Goal: Transaction & Acquisition: Subscribe to service/newsletter

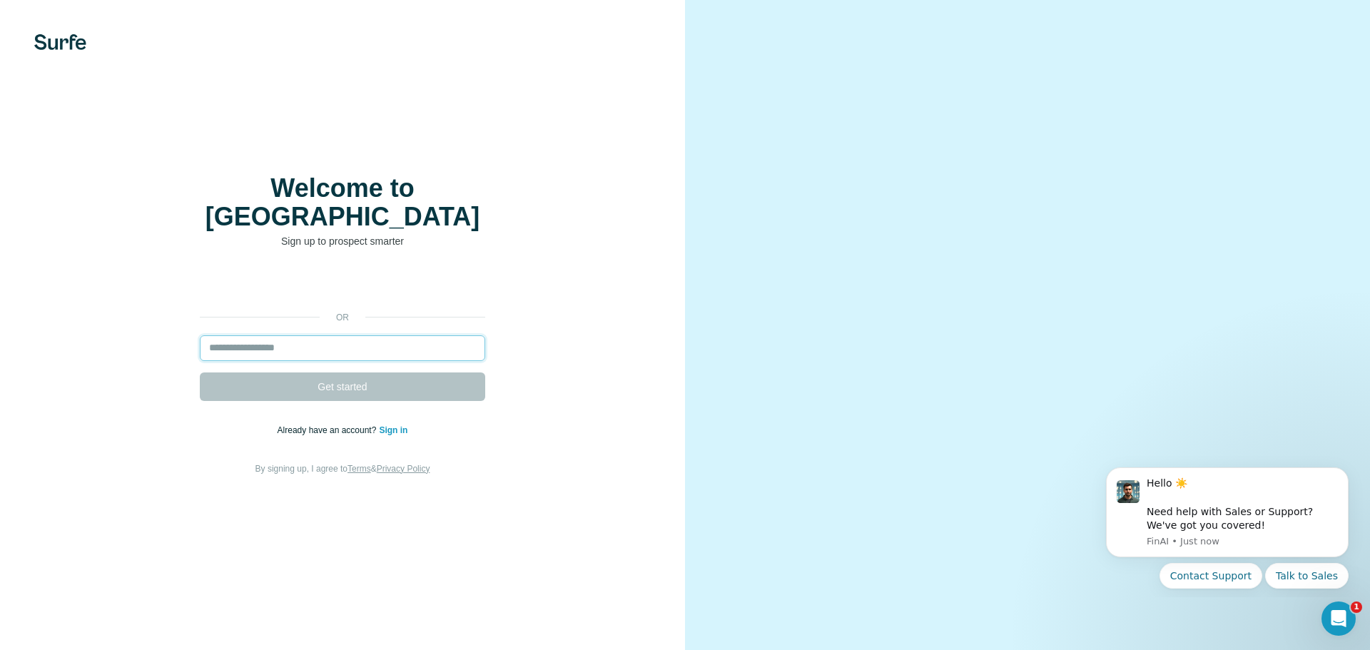
click at [366, 335] on input "email" at bounding box center [342, 348] width 285 height 26
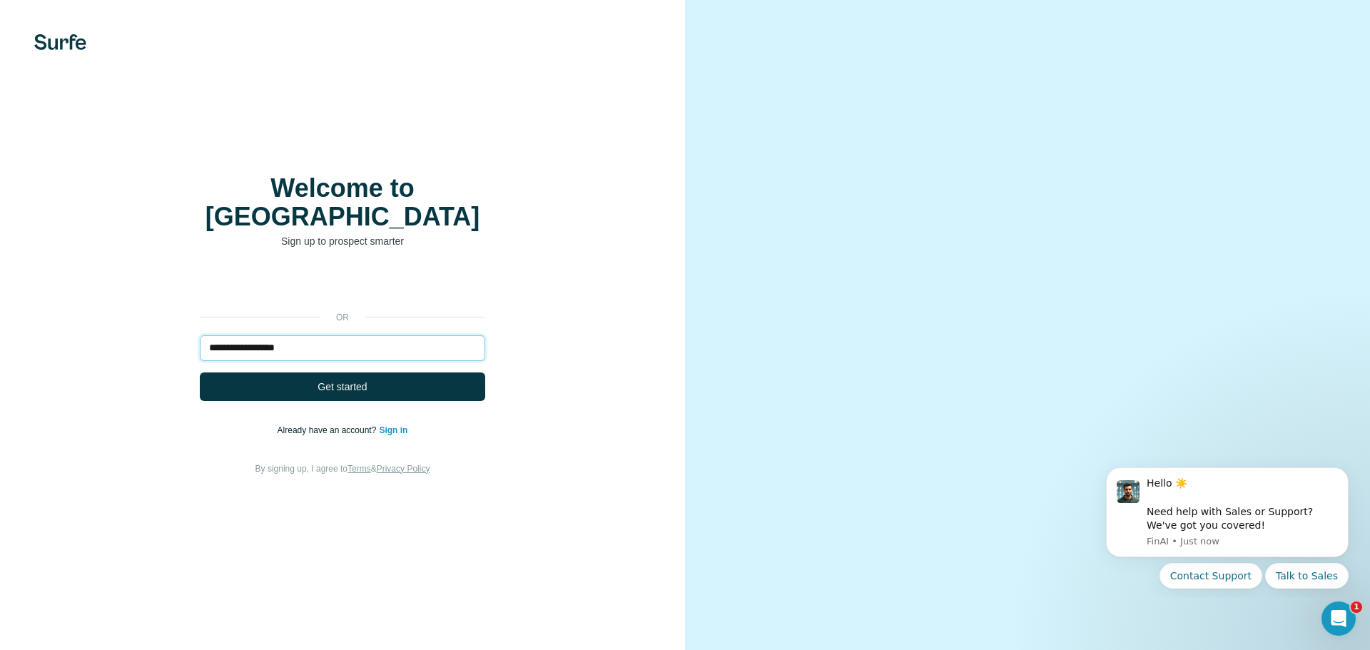
type input "**********"
click at [200, 372] on button "Get started" at bounding box center [342, 386] width 285 height 29
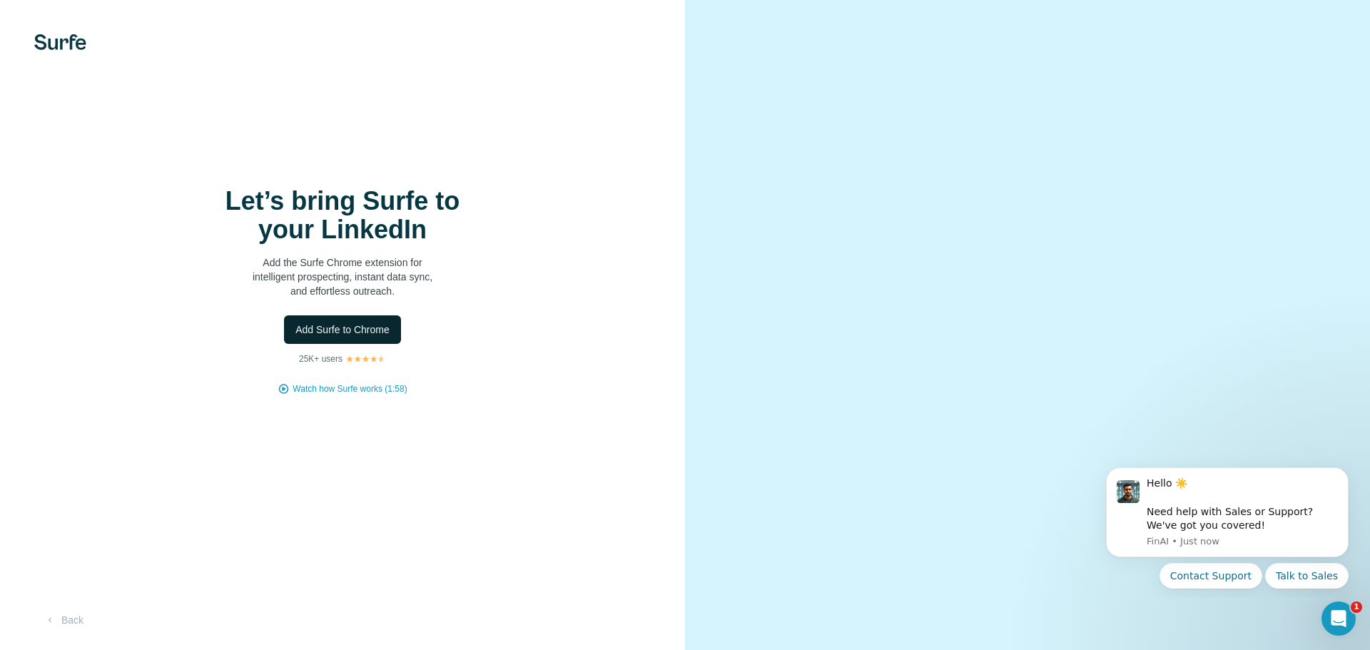
click at [375, 332] on span "Add Surfe to Chrome" at bounding box center [342, 330] width 94 height 14
